Goal: Information Seeking & Learning: Check status

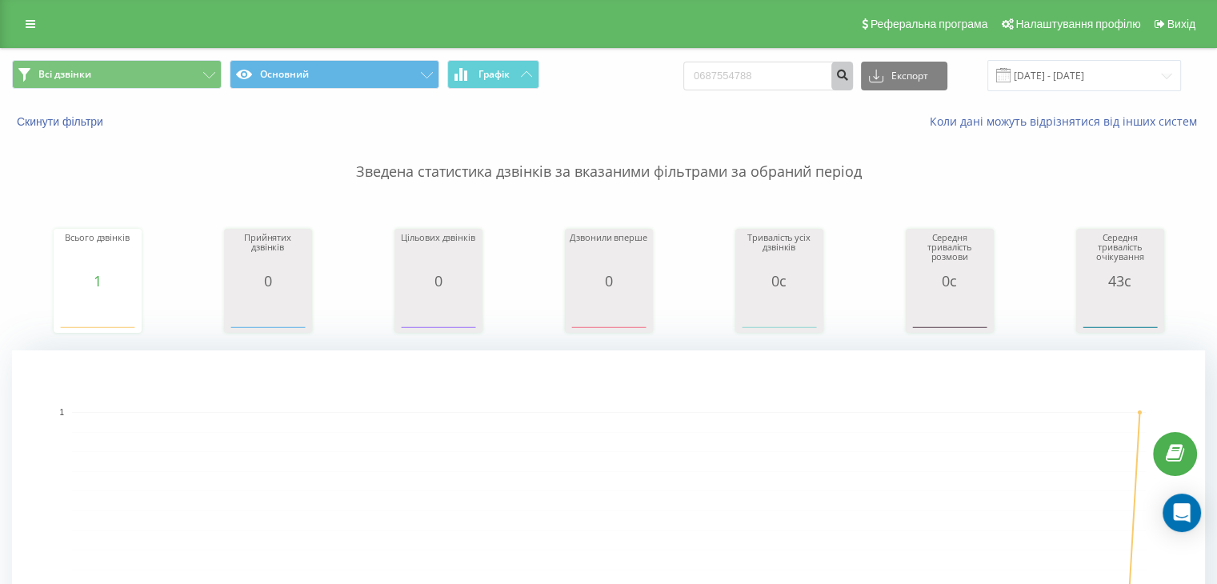
click at [849, 68] on icon "submit" at bounding box center [843, 73] width 14 height 10
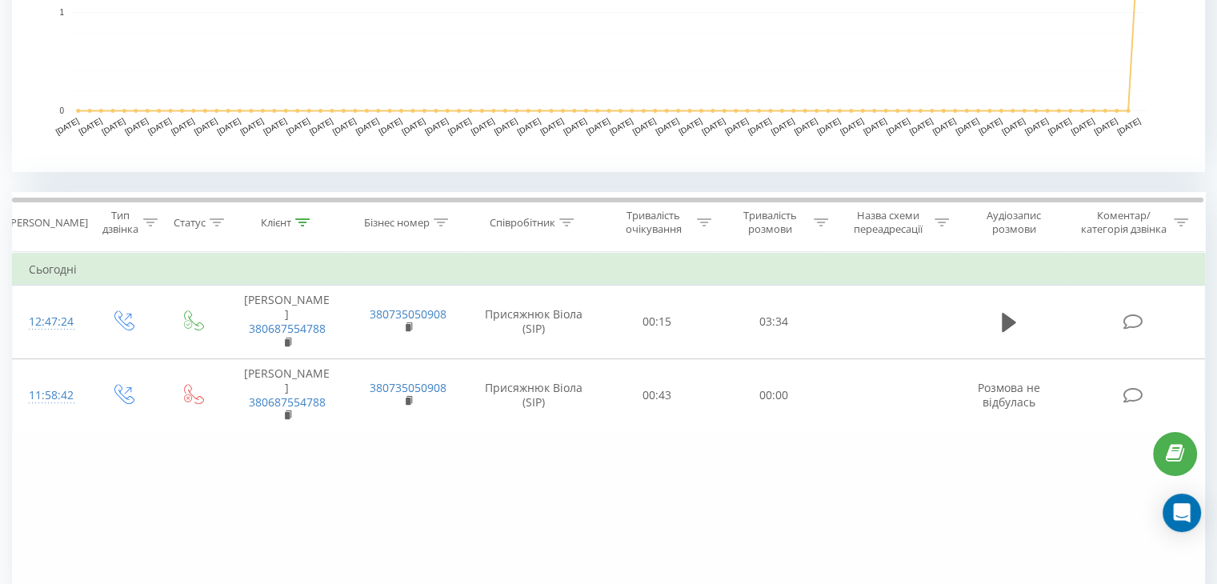
scroll to position [586, 0]
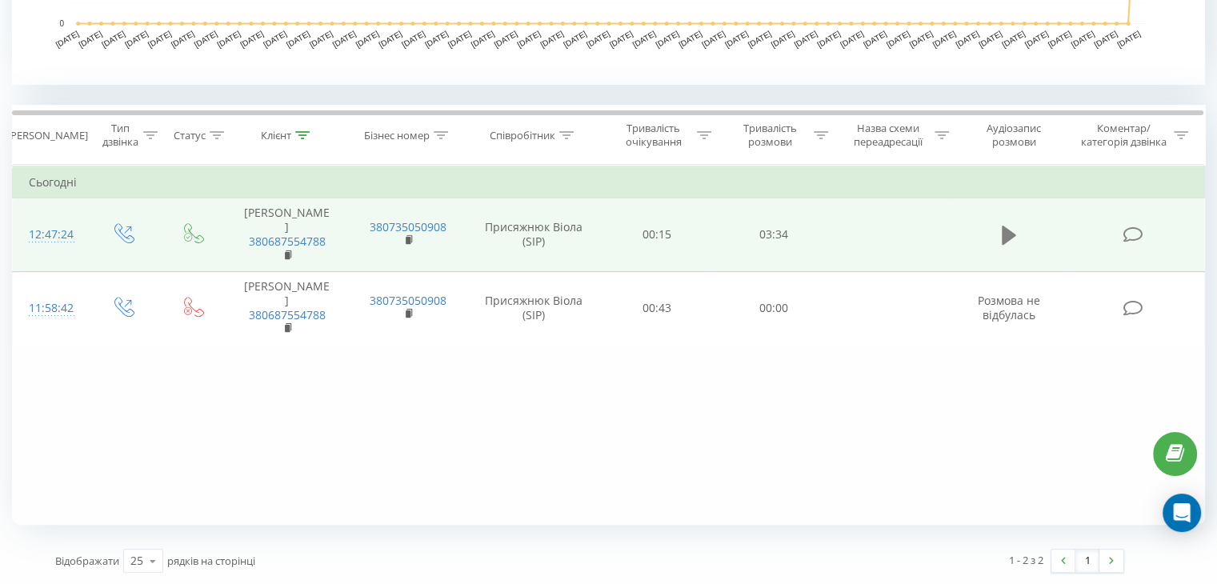
click at [999, 225] on button at bounding box center [1009, 235] width 24 height 24
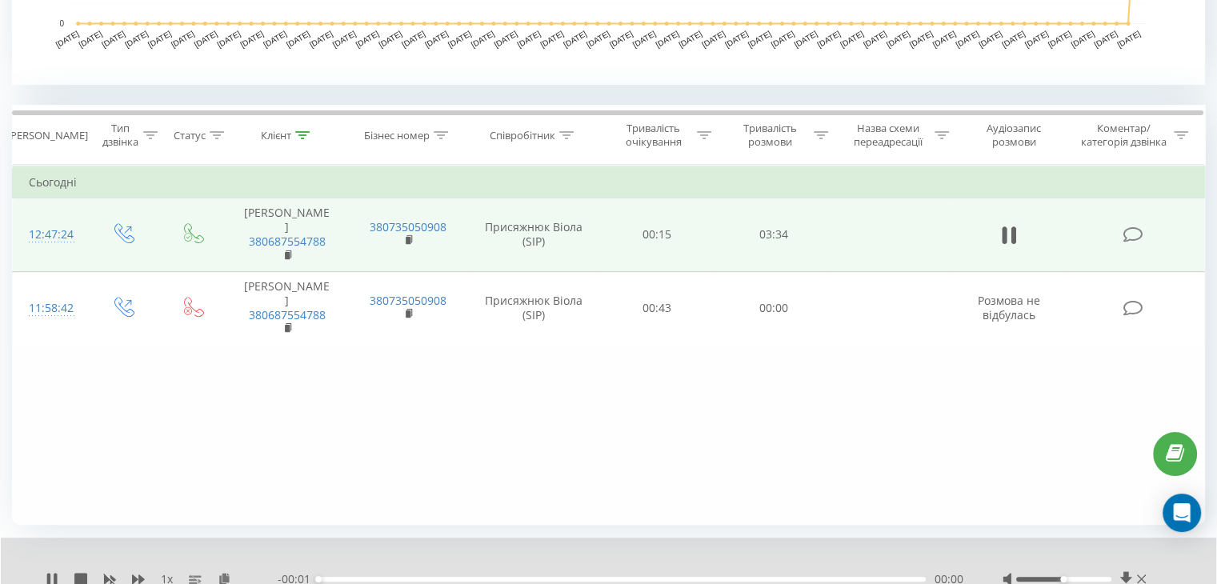
scroll to position [648, 0]
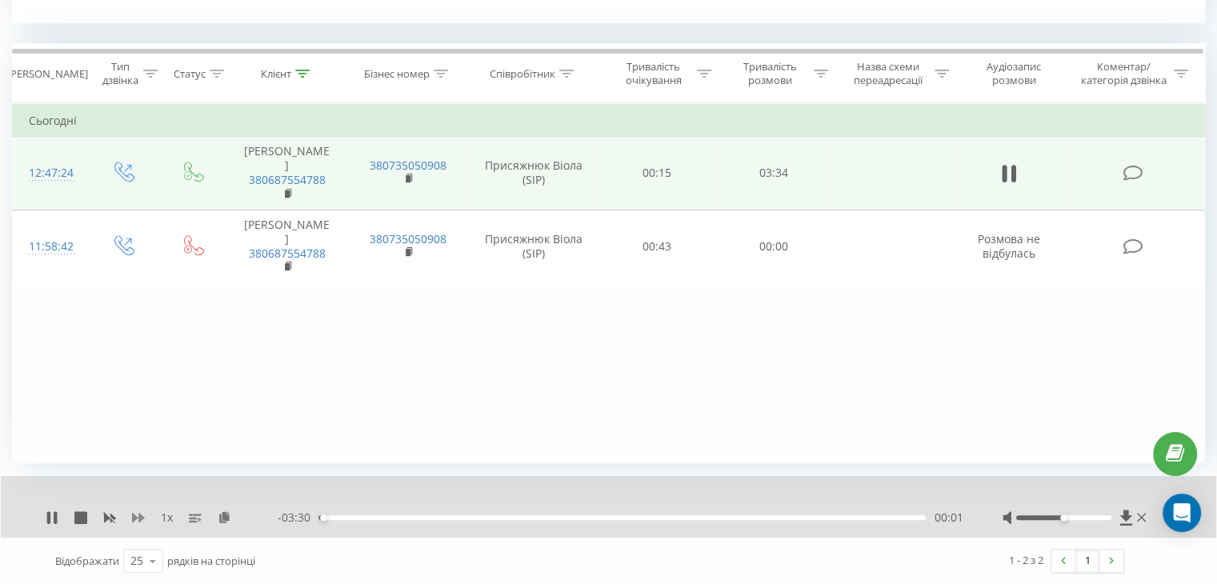
click at [140, 517] on icon at bounding box center [138, 518] width 13 height 10
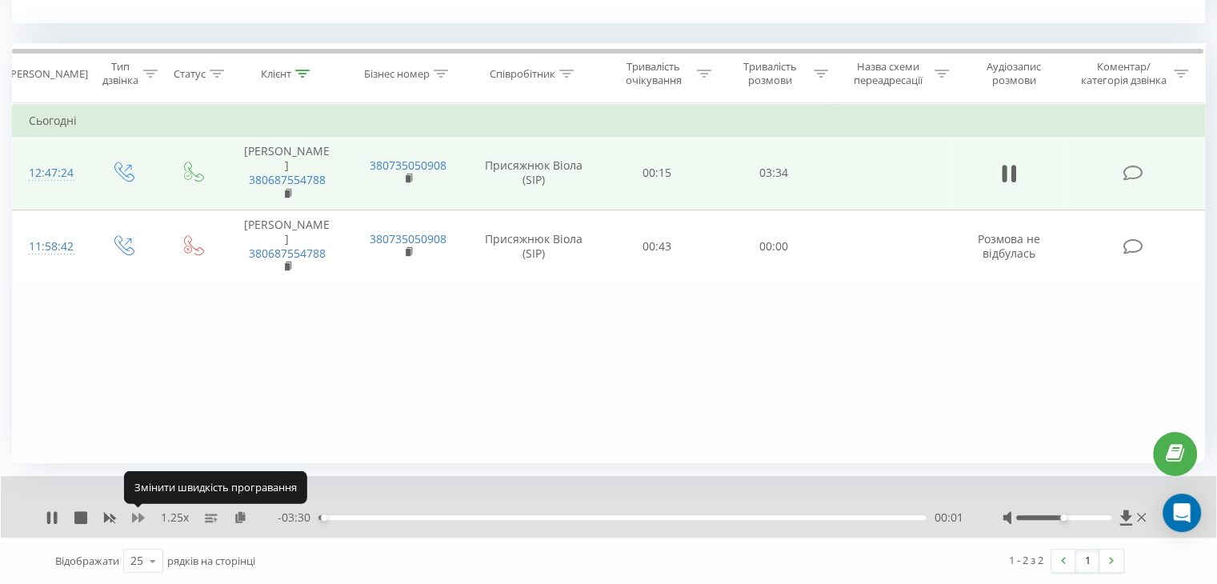
click at [140, 517] on icon at bounding box center [138, 518] width 13 height 10
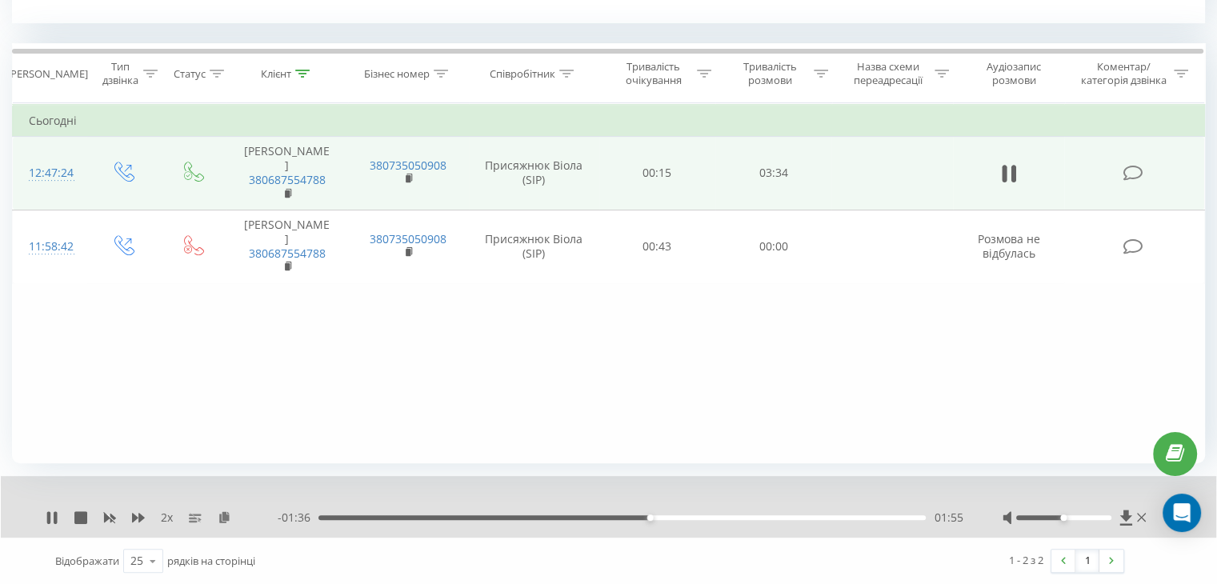
click at [720, 515] on div "01:55" at bounding box center [623, 517] width 608 height 5
click at [55, 515] on icon at bounding box center [55, 517] width 3 height 13
click at [52, 516] on icon at bounding box center [52, 517] width 10 height 13
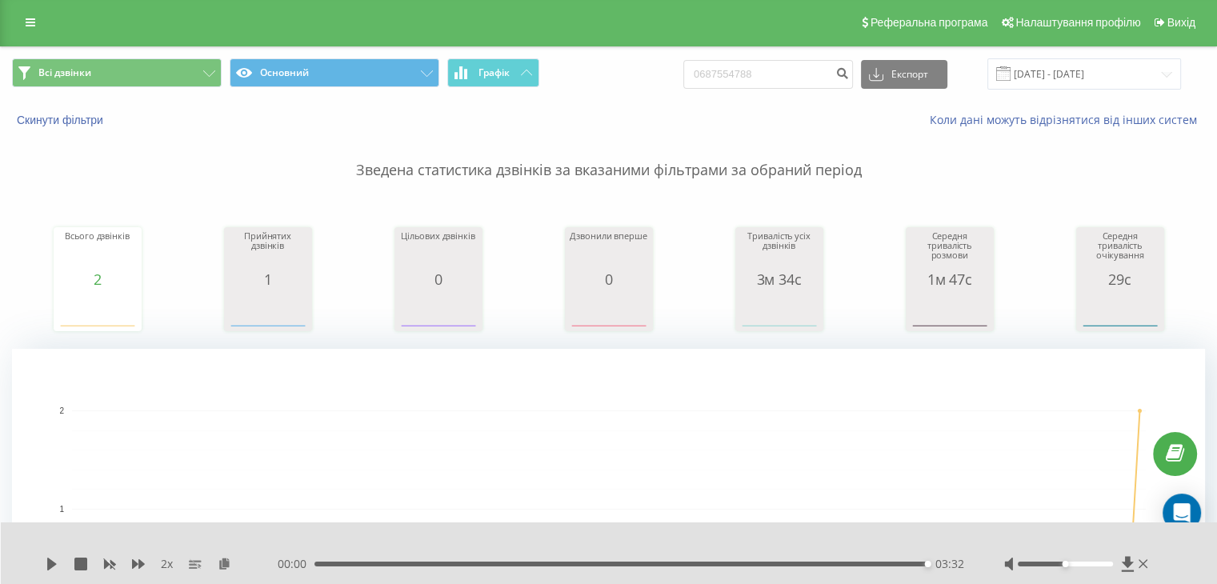
scroll to position [0, 0]
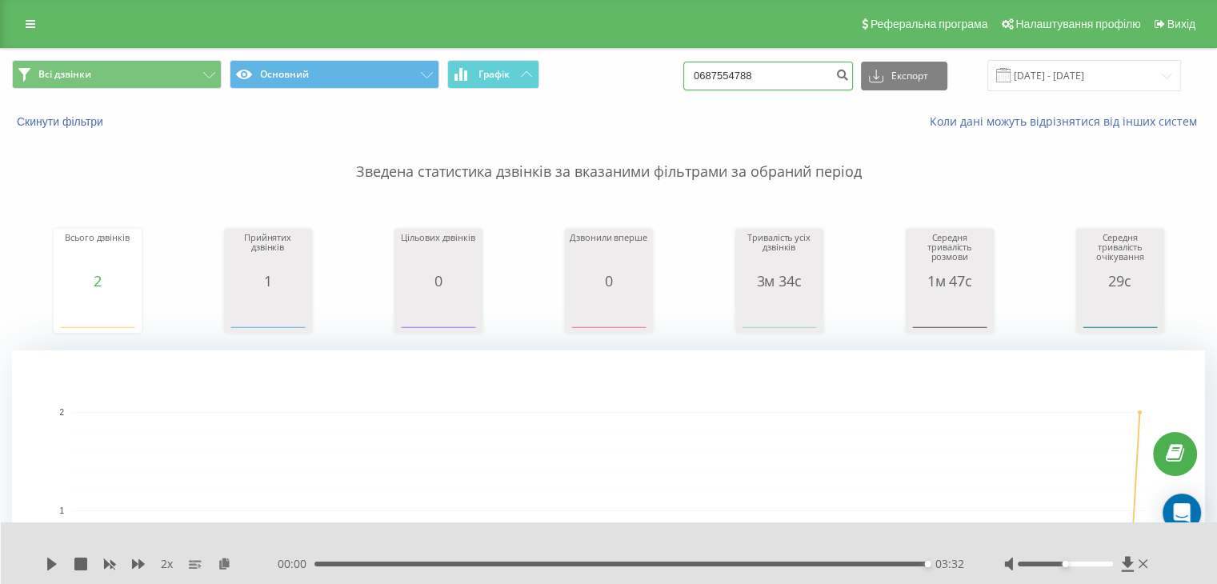
click at [807, 70] on input "0687554788" at bounding box center [769, 76] width 170 height 29
click at [42, 22] on link at bounding box center [30, 24] width 29 height 22
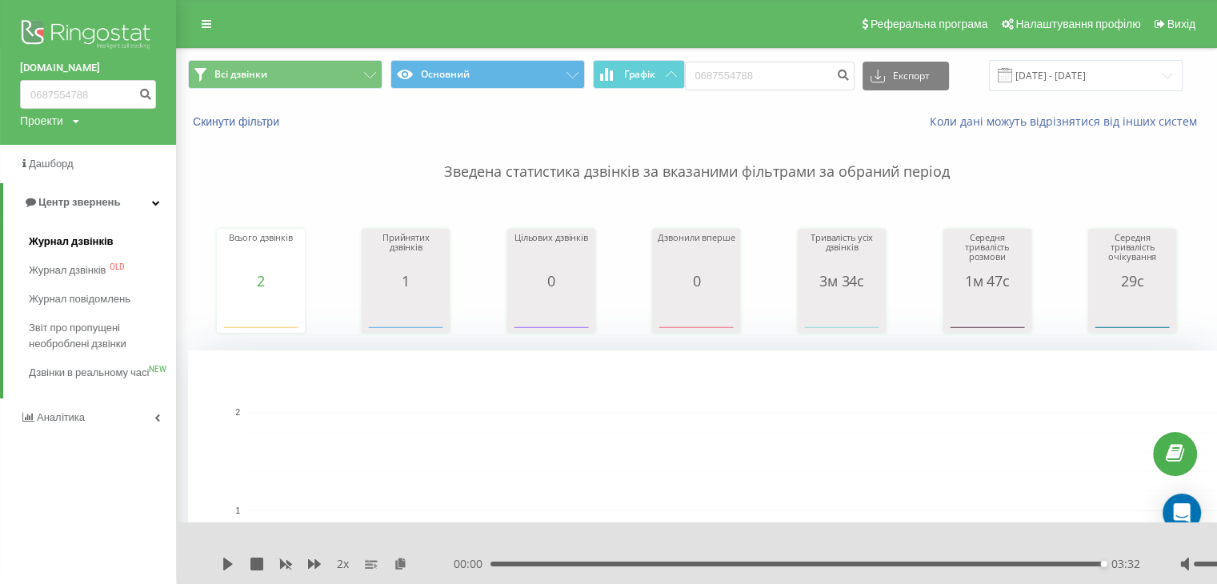
click at [66, 242] on span "Журнал дзвінків" at bounding box center [71, 242] width 85 height 16
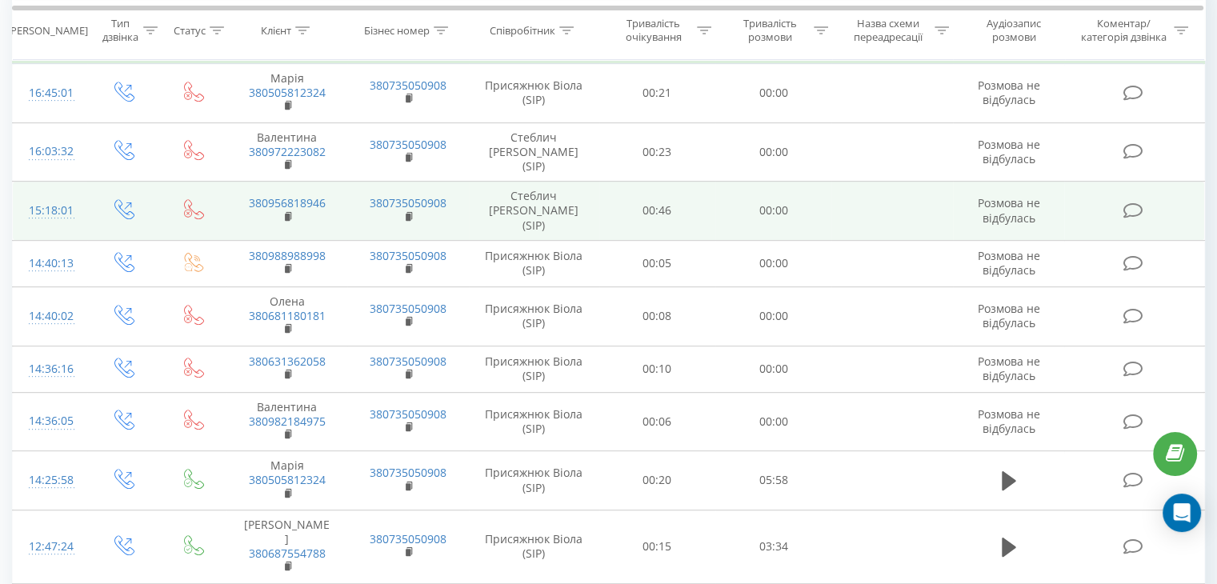
scroll to position [880, 0]
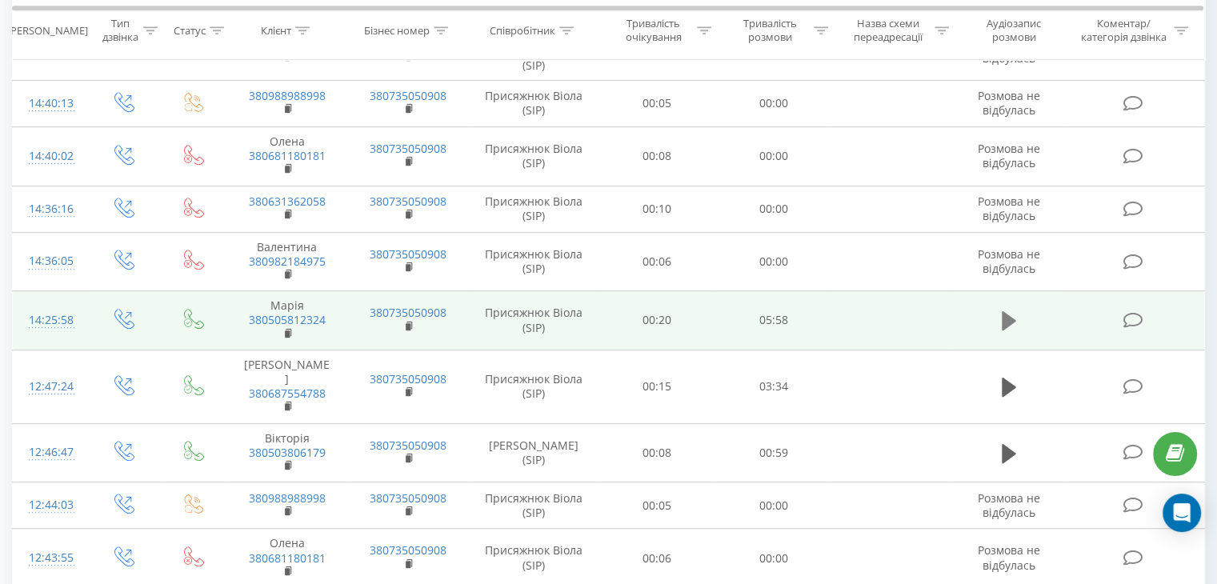
click at [1009, 311] on icon at bounding box center [1009, 320] width 14 height 19
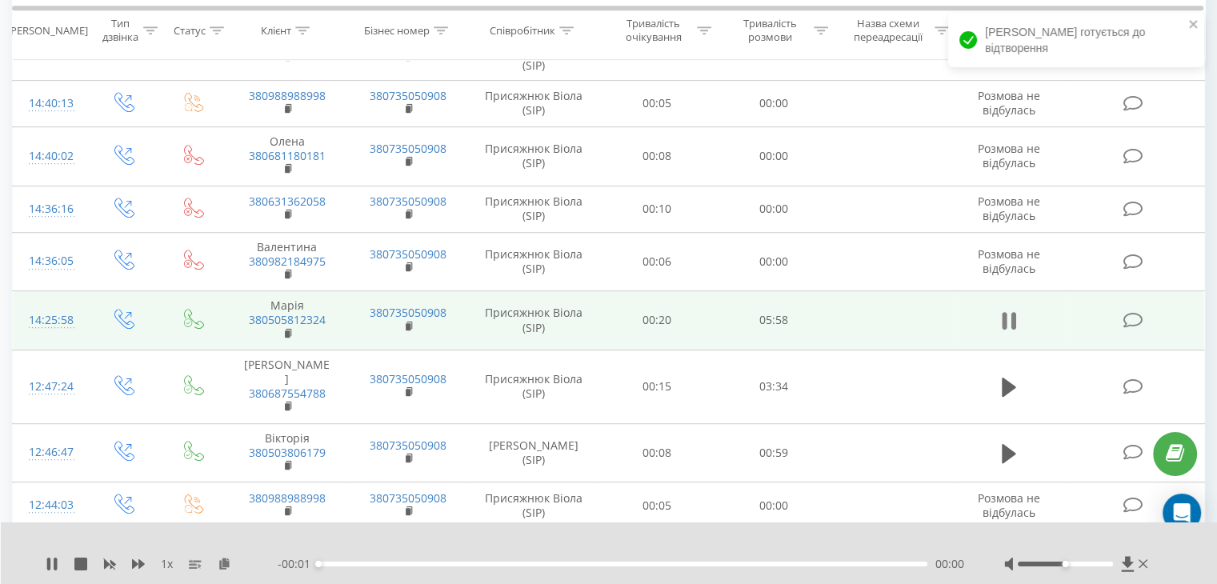
click at [1014, 313] on icon at bounding box center [1013, 322] width 5 height 18
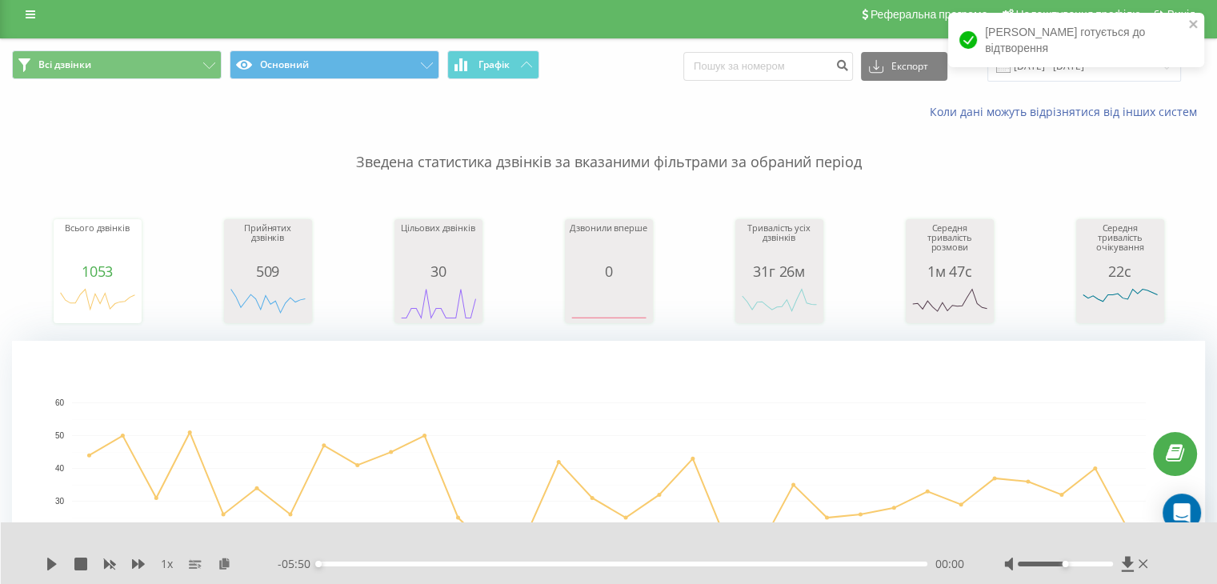
scroll to position [0, 0]
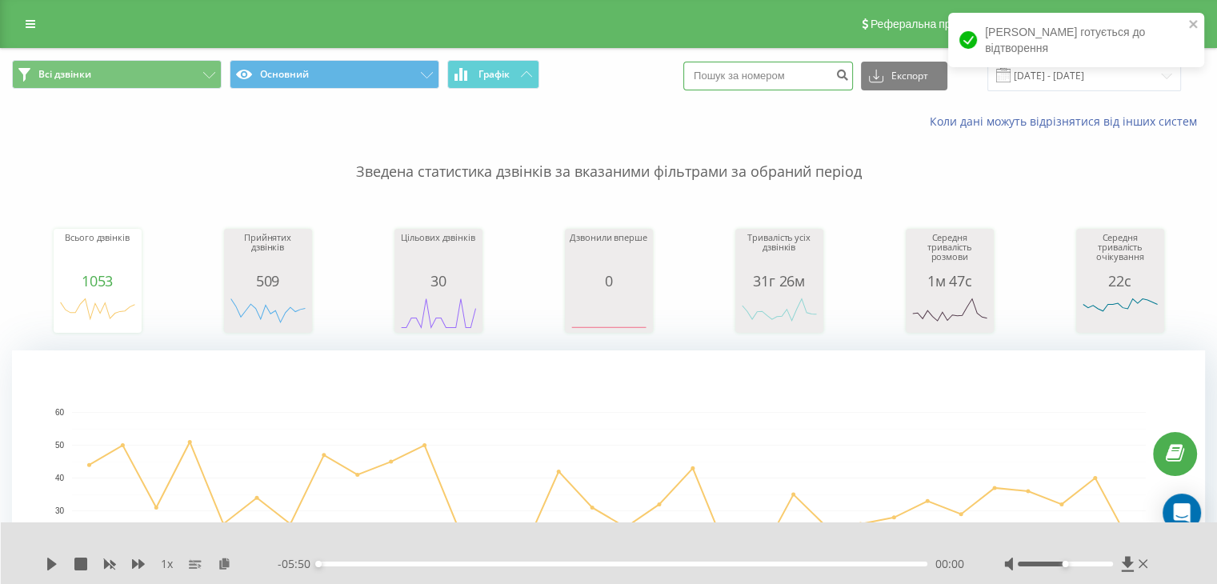
click at [833, 81] on input at bounding box center [769, 76] width 170 height 29
paste input "0 97 998 06 35"
type input "0 97 998 06 35"
click at [848, 78] on button "submit" at bounding box center [843, 76] width 22 height 29
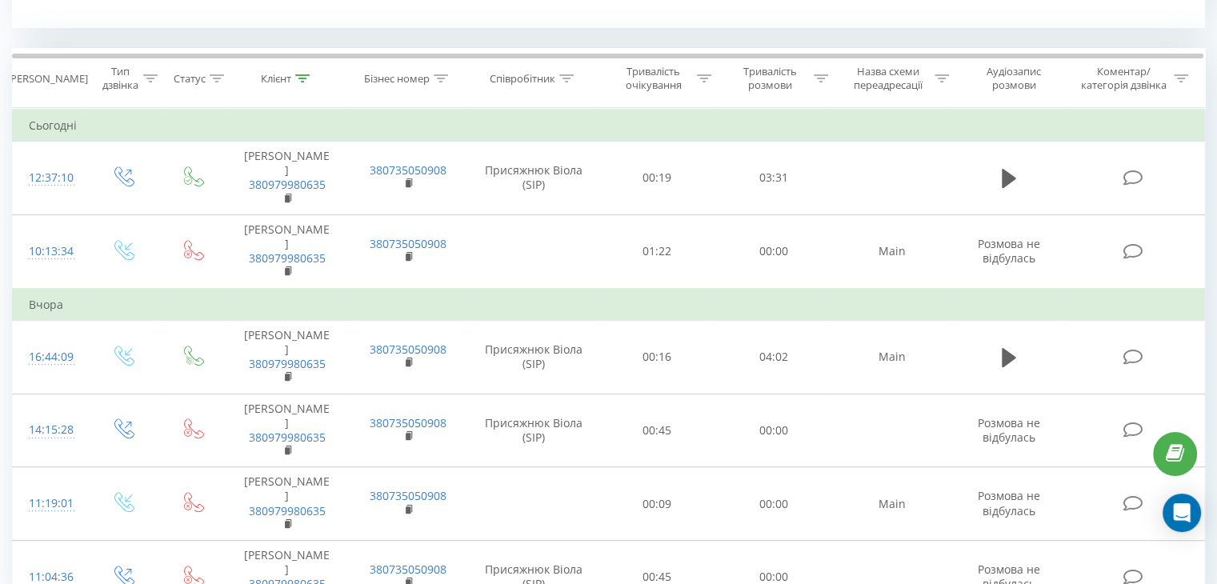
scroll to position [644, 0]
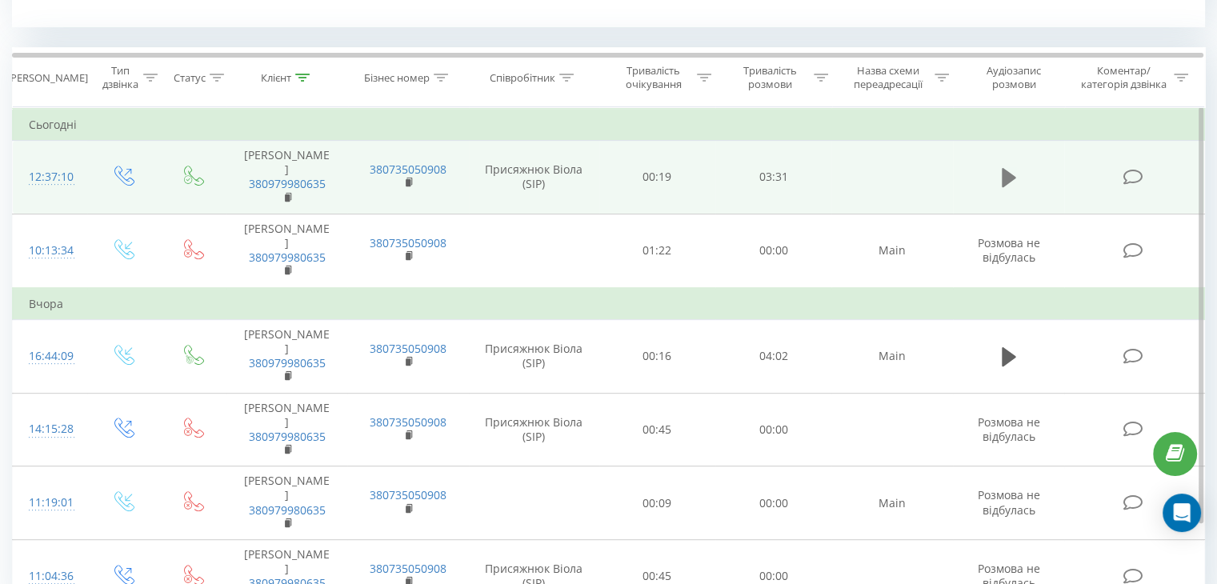
click at [1012, 173] on icon at bounding box center [1009, 177] width 14 height 19
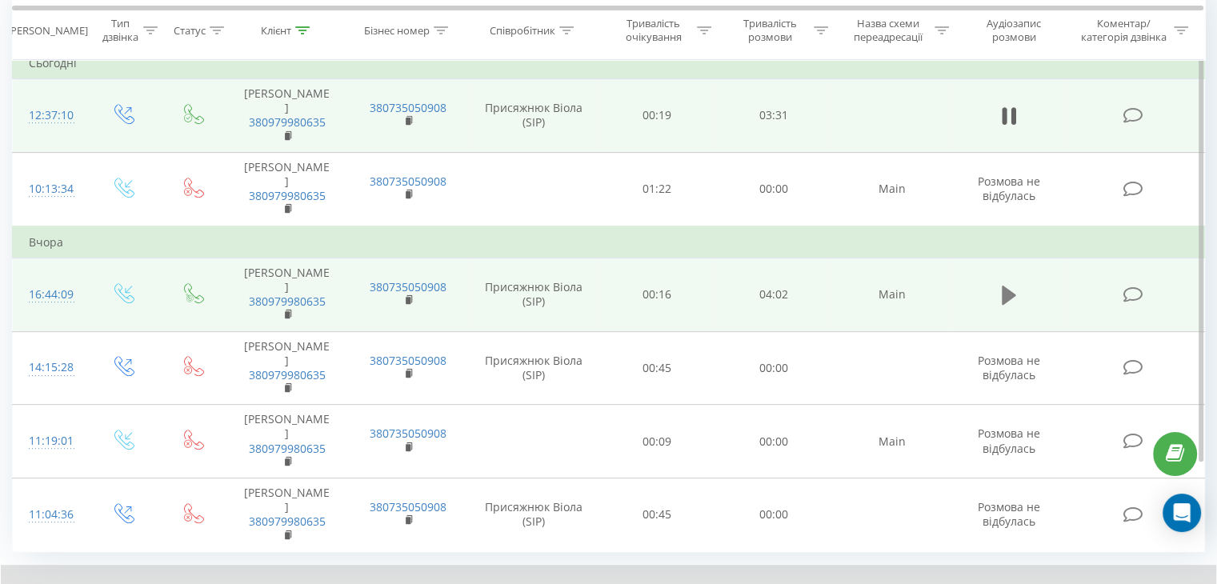
click at [1019, 283] on button at bounding box center [1009, 295] width 24 height 24
